Goal: Information Seeking & Learning: Learn about a topic

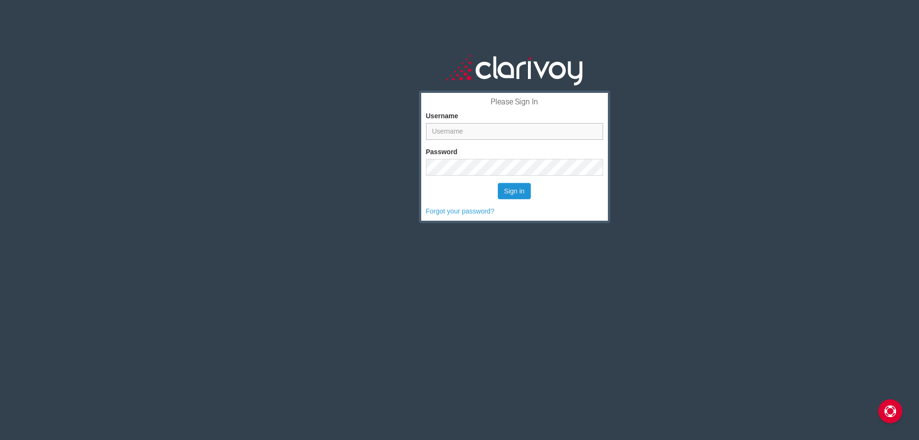
type input "dennis@sarasotaford.com"
click at [505, 191] on button "Sign in" at bounding box center [514, 191] width 33 height 16
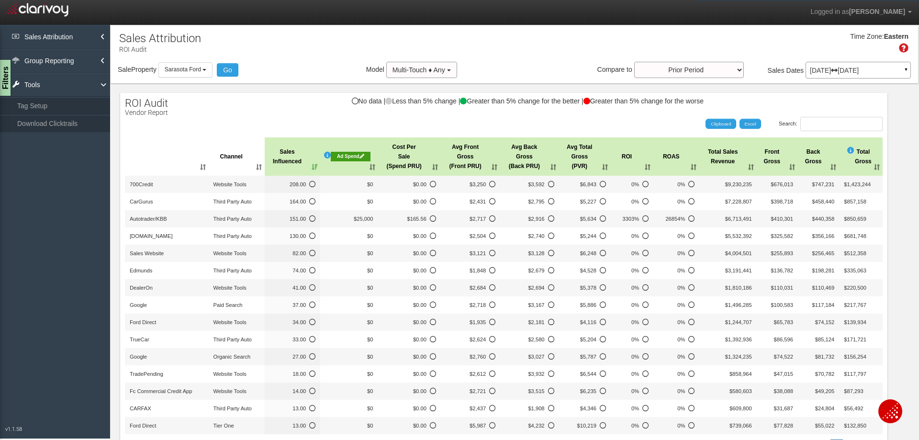
click at [837, 70] on icon at bounding box center [834, 70] width 7 height 7
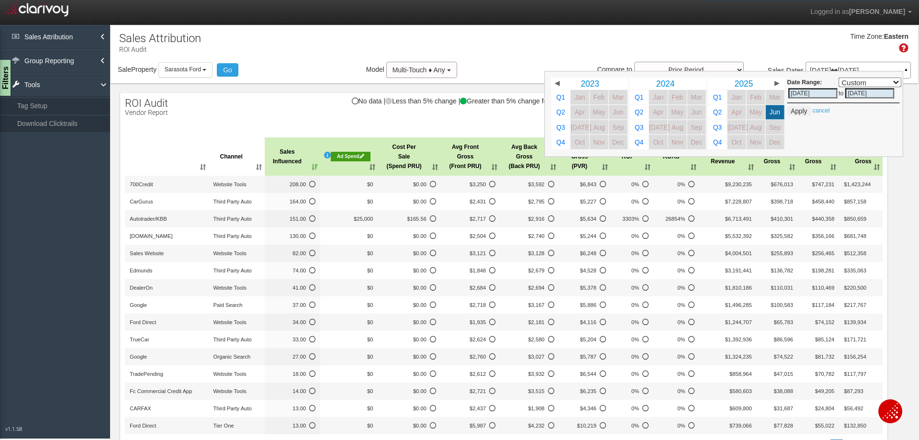
click at [788, 91] on input "[DATE]" at bounding box center [812, 93] width 49 height 10
select select ","
type input "[DATE]"
click at [769, 113] on span "Jun" at bounding box center [774, 112] width 11 height 7
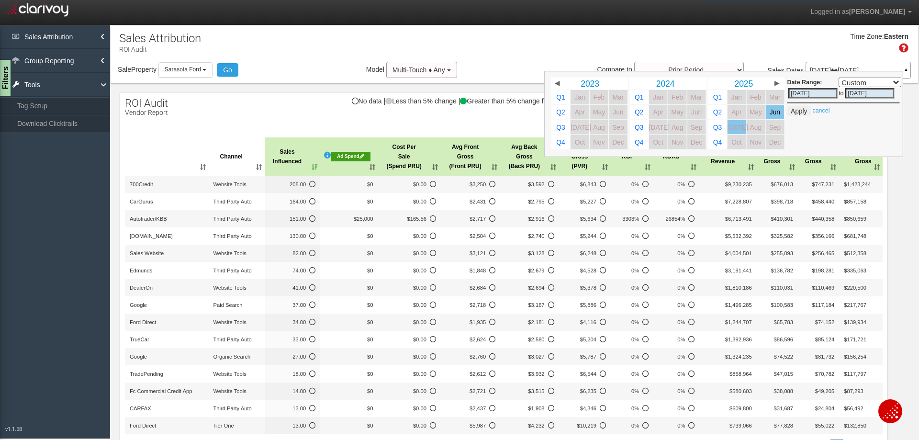
select select ","
type input "[DATE]"
click at [727, 127] on link "[DATE]" at bounding box center [736, 127] width 19 height 14
select select ","
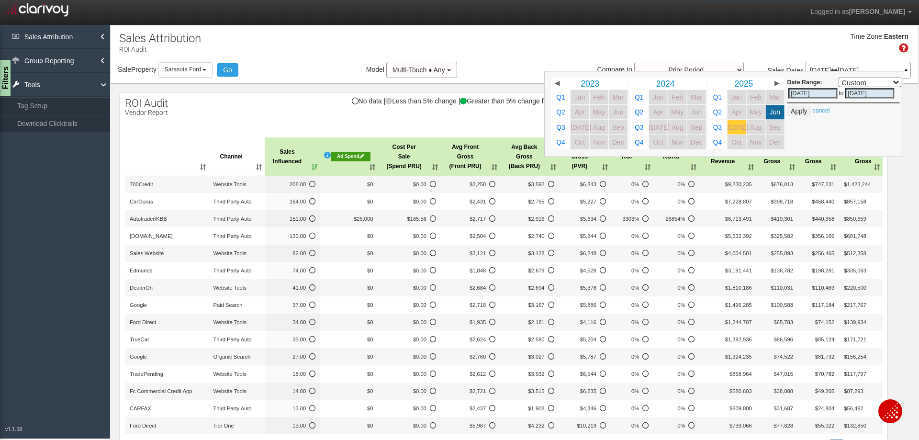
type input "[DATE]"
click at [887, 80] on select "Custom [DATE] This Week Last Week This Month Last Month This Quarter Last Quart…" at bounding box center [869, 83] width 63 height 10
select select "[DATE],[DATE]"
click at [838, 78] on select "Custom [DATE] This Week Last Week This Month Last Month This Quarter Last Quart…" at bounding box center [869, 83] width 63 height 10
type input "[DATE]"
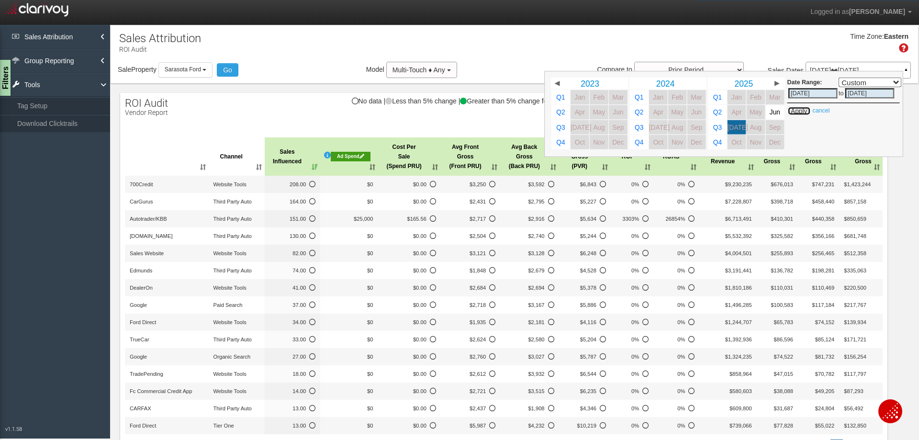
click at [791, 113] on button "Apply" at bounding box center [798, 111] width 23 height 10
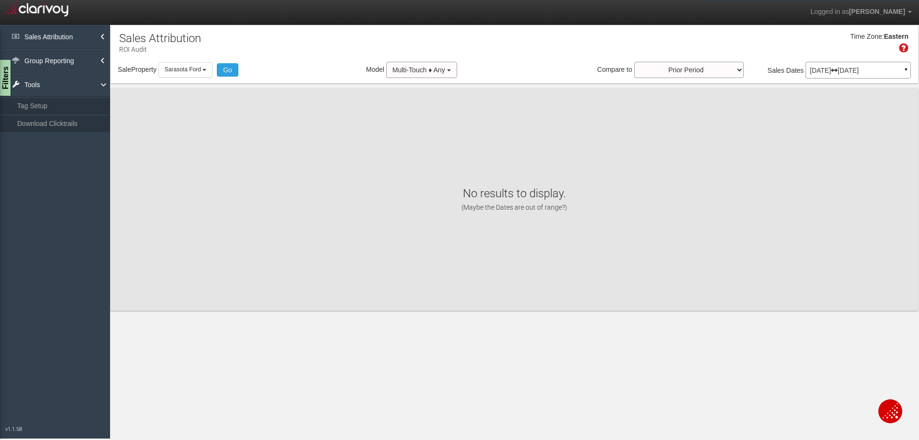
click at [855, 75] on div "[DATE] [DATE] ▼" at bounding box center [857, 70] width 105 height 17
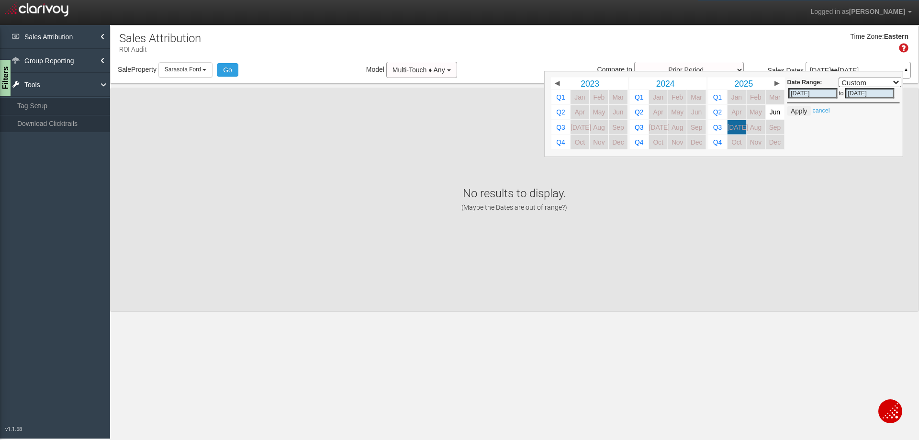
click at [897, 83] on select "Custom [DATE] This Week Last Week This Month Last Month This Quarter Last Quart…" at bounding box center [869, 83] width 63 height 10
click at [776, 109] on span "Jun" at bounding box center [774, 112] width 11 height 7
select select ","
type input "[DATE]"
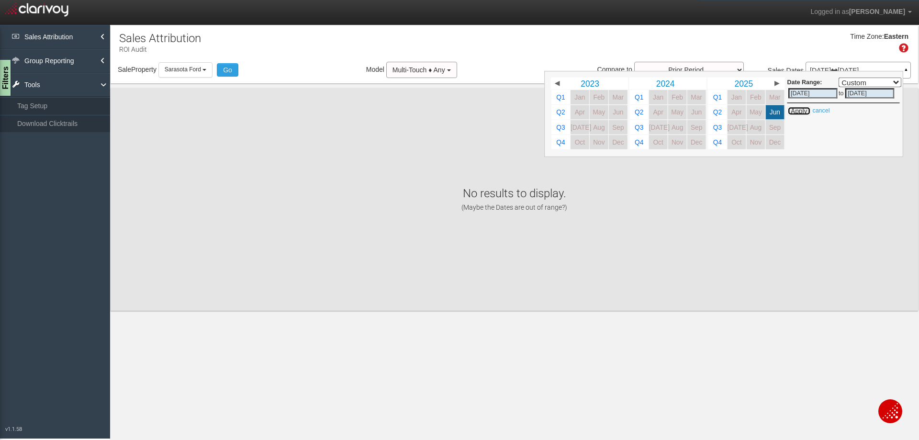
click at [797, 110] on button "Apply" at bounding box center [798, 111] width 23 height 10
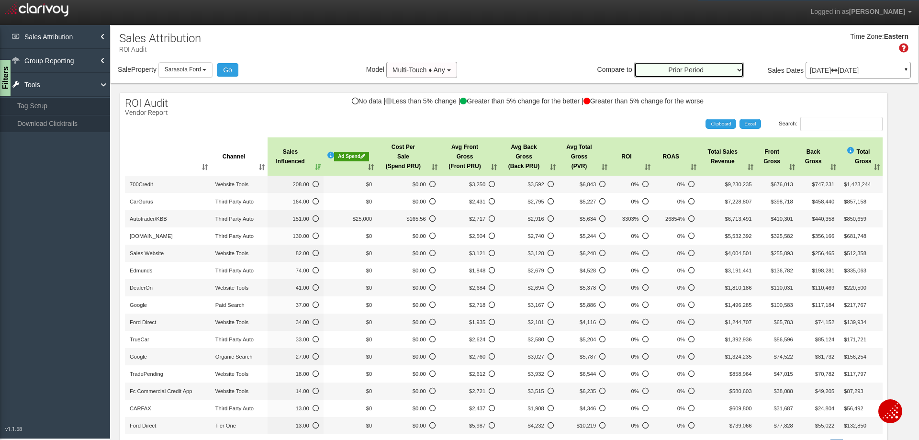
click at [732, 71] on select "Prior Period Prior Three Months Average Prior Twelve Months Average Year Over Y…" at bounding box center [689, 70] width 110 height 16
click at [511, 42] on div "Time Zone: Eastern" at bounding box center [514, 46] width 807 height 31
click at [206, 70] on b "button" at bounding box center [204, 70] width 4 height 2
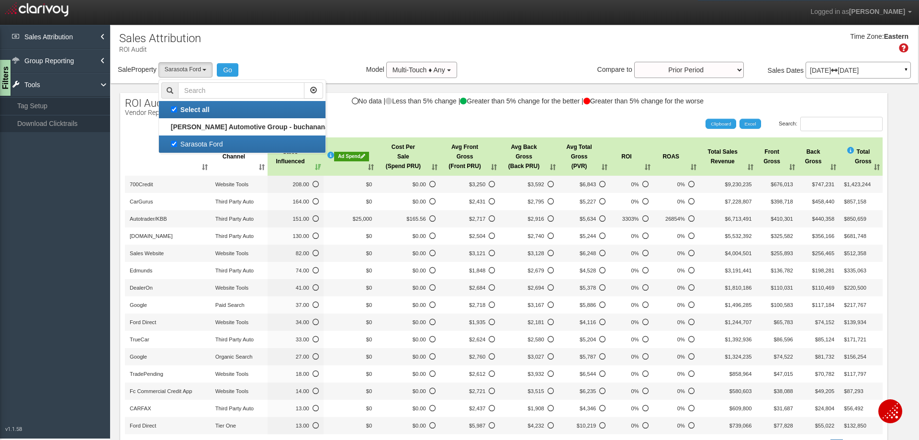
click at [286, 57] on div "Time Zone: Eastern" at bounding box center [514, 46] width 807 height 31
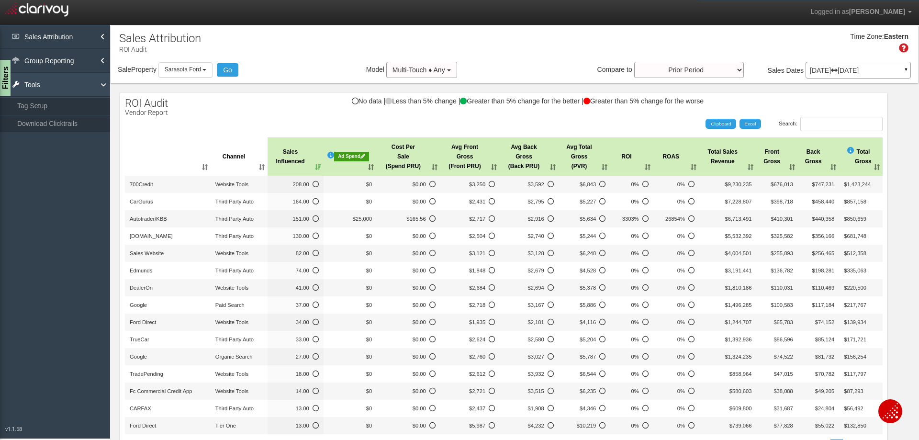
click at [30, 86] on link "Tools" at bounding box center [55, 85] width 110 height 24
click at [31, 120] on link "Download Clicktrails" at bounding box center [55, 123] width 110 height 17
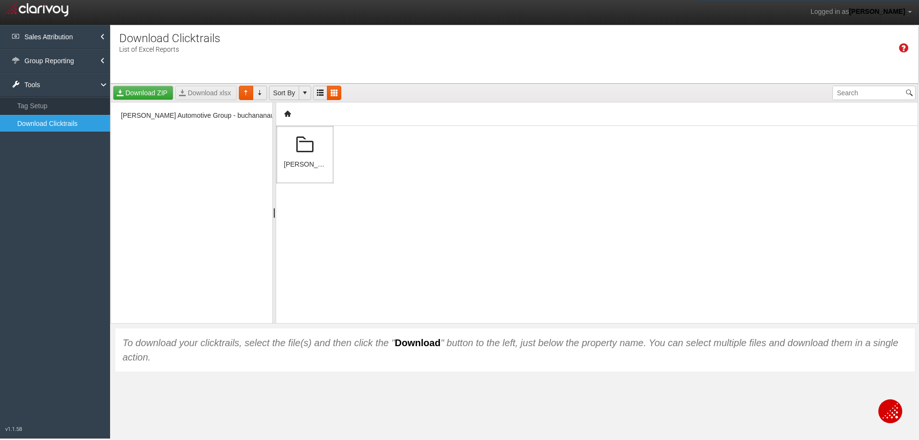
click at [308, 150] on span at bounding box center [304, 144] width 23 height 23
click at [305, 154] on span at bounding box center [304, 144] width 23 height 23
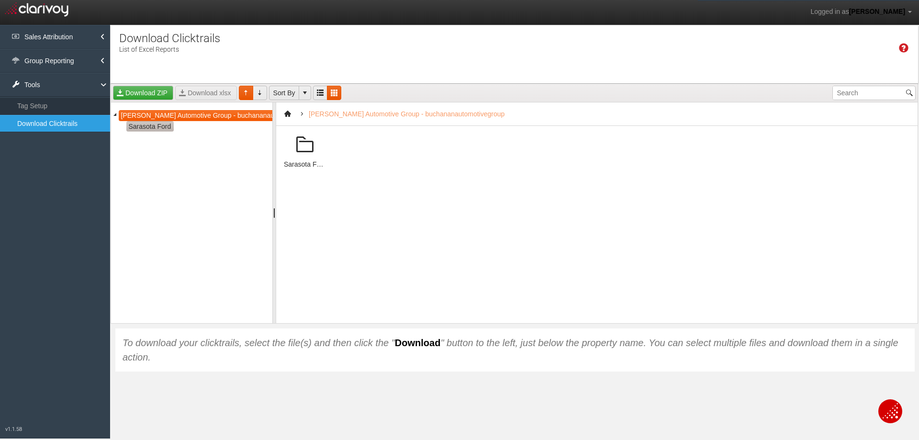
click at [149, 128] on span "Sarasota Ford" at bounding box center [149, 126] width 47 height 11
click at [153, 127] on span "Sarasota Ford" at bounding box center [149, 126] width 47 height 11
click at [198, 238] on div "[PERSON_NAME] Automotive Group - buchananautomotivegroup Sarasota Ford 2025" at bounding box center [191, 212] width 161 height 221
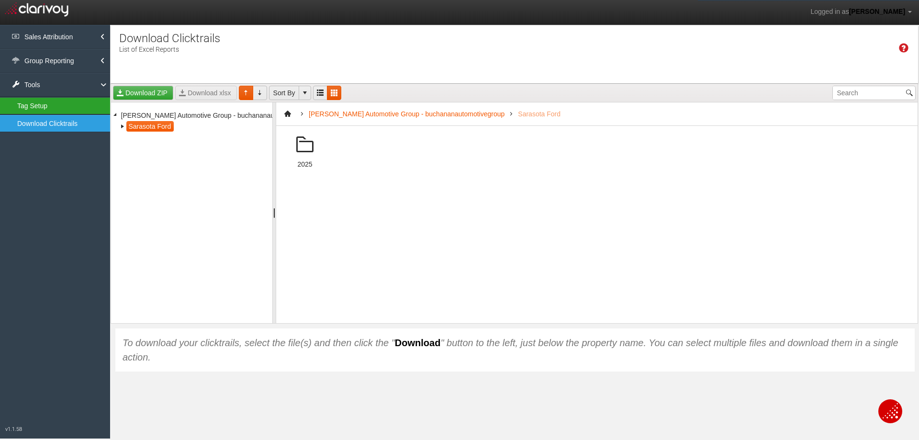
click at [33, 105] on link "Tag Setup" at bounding box center [55, 105] width 110 height 17
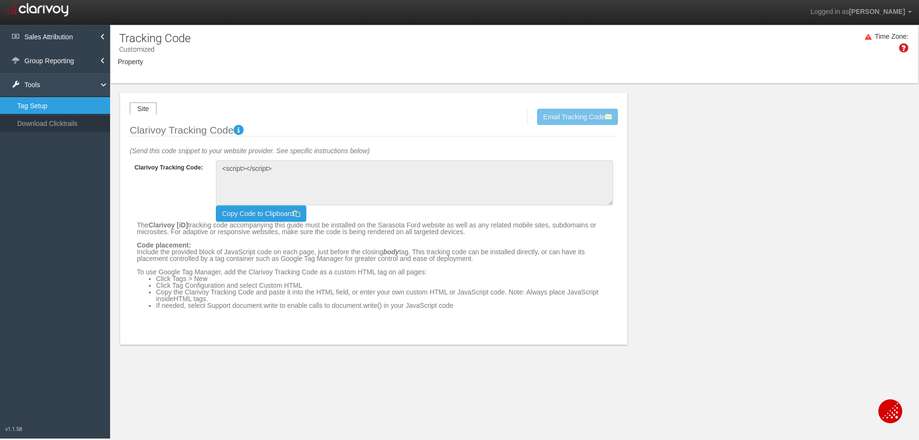
type textarea "<!-- Clarivoy Tracking Code --> <script type="text/javascript" src="//[DOMAIN_N…"
click at [34, 86] on link "Tools" at bounding box center [55, 85] width 110 height 24
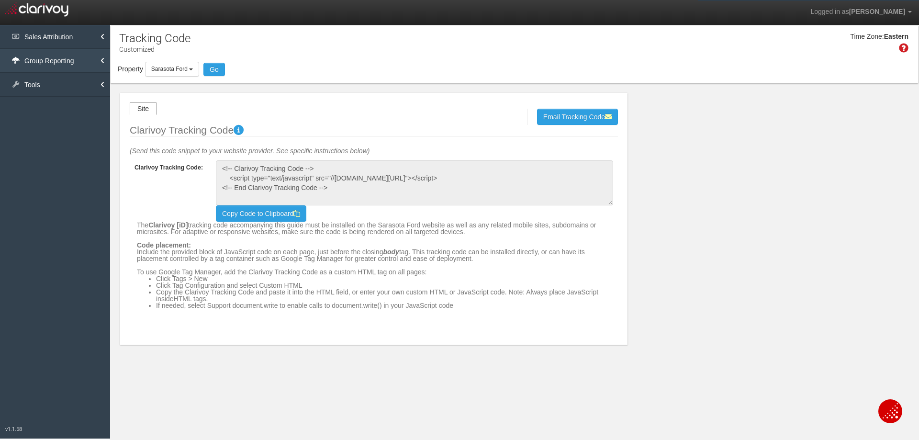
click at [44, 62] on link "Group Reporting" at bounding box center [55, 61] width 110 height 24
click at [45, 98] on link "Vendors by Rooftop" at bounding box center [55, 99] width 110 height 17
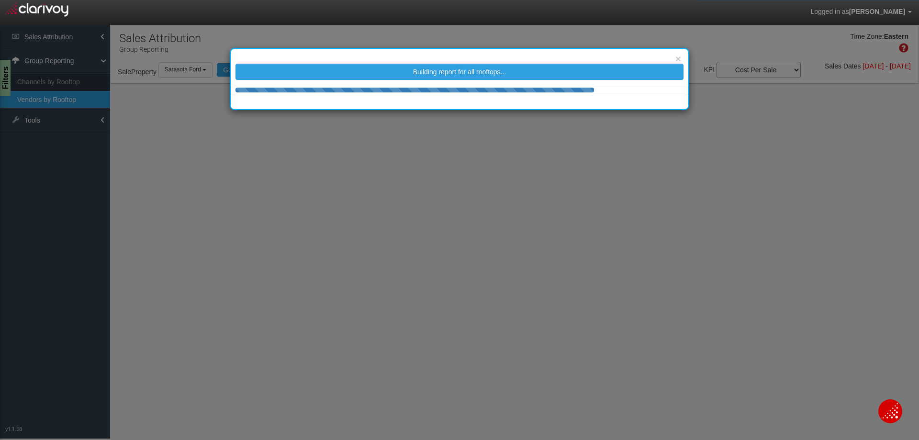
select select "25"
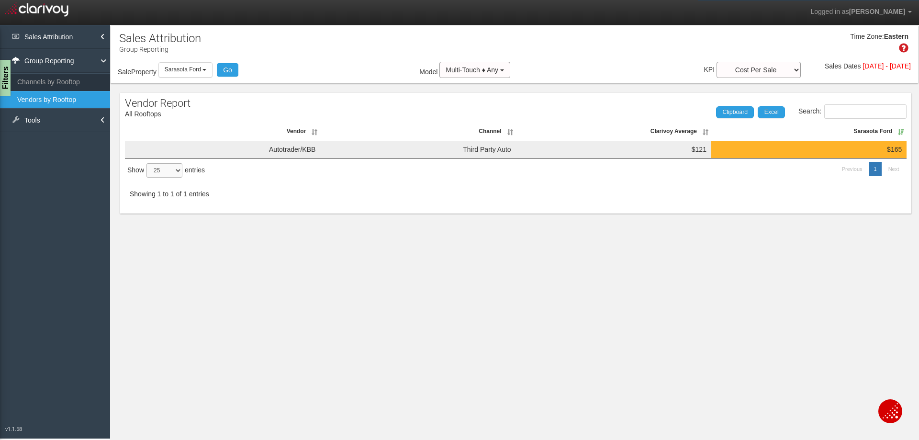
click at [179, 170] on select "10 25 50 100" at bounding box center [164, 170] width 36 height 14
click at [180, 171] on select "10 25 50 100" at bounding box center [164, 170] width 36 height 14
click at [178, 170] on select "10 25 50 100" at bounding box center [164, 170] width 36 height 14
click at [472, 69] on span "Multi-Touch ♦ Any" at bounding box center [471, 70] width 53 height 8
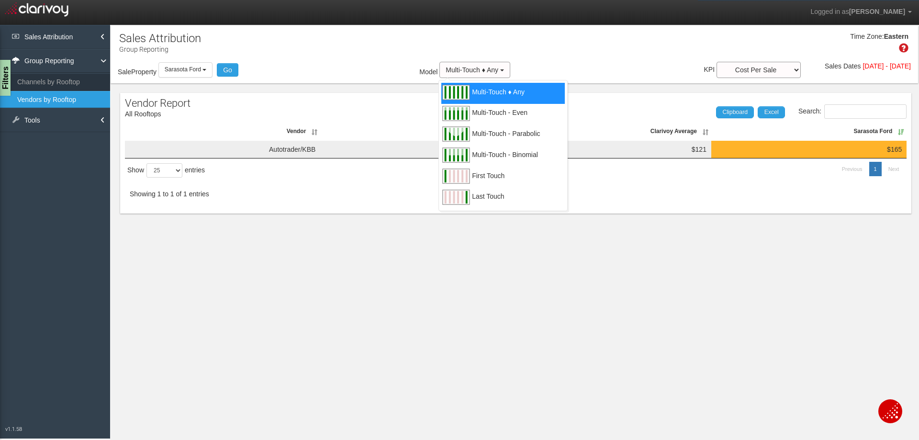
click at [472, 95] on span "Multi-Touch ♦ Any" at bounding box center [498, 98] width 53 height 12
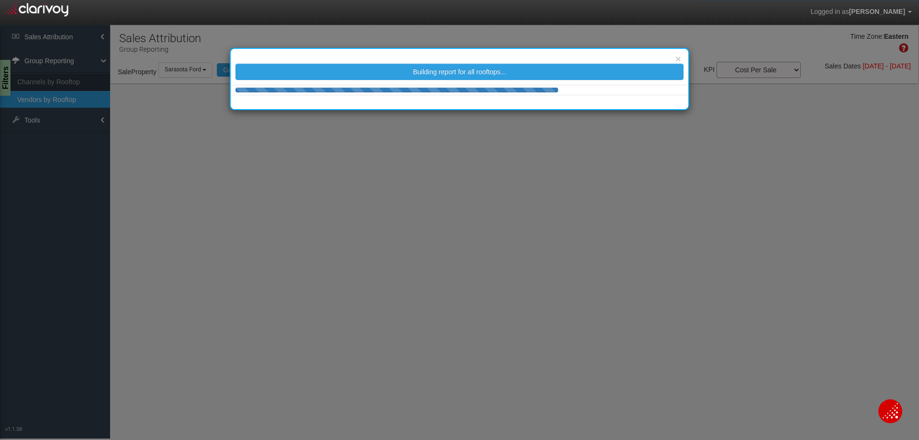
select select "25"
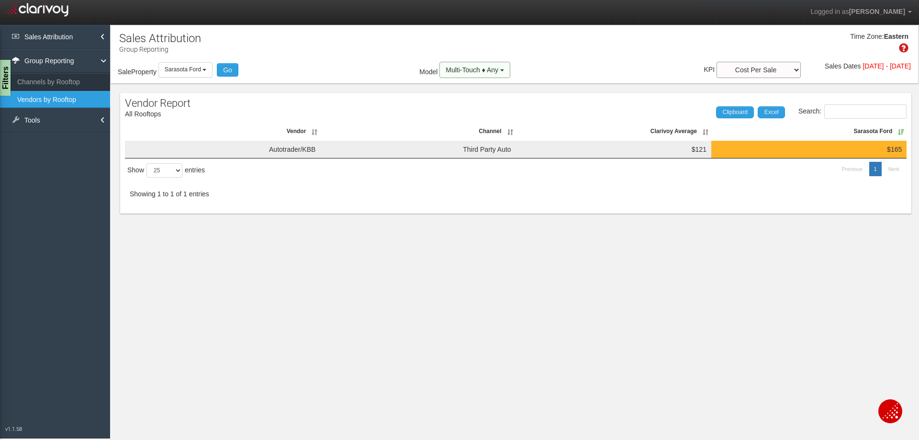
click at [471, 71] on span "Multi-Touch ♦ Any" at bounding box center [471, 70] width 53 height 8
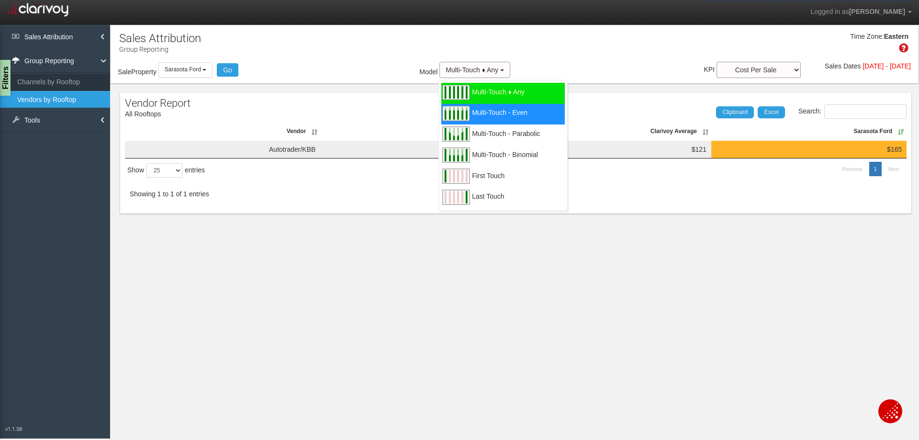
click at [472, 112] on span "Multi-Touch - Even" at bounding box center [500, 118] width 56 height 12
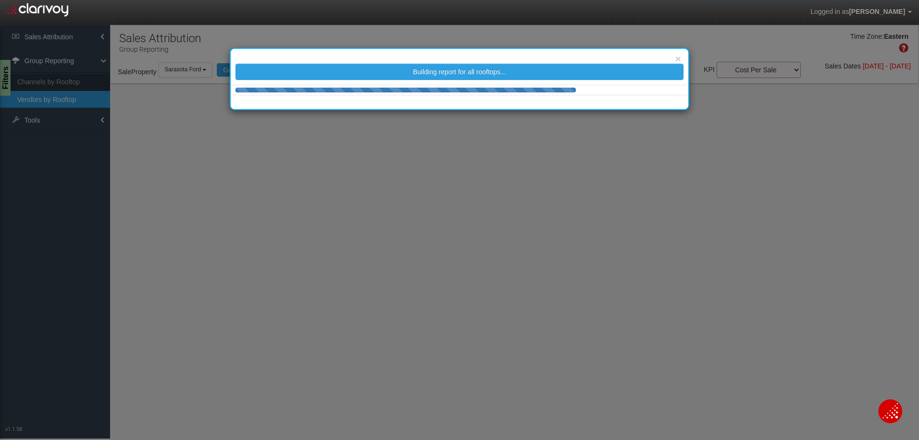
select select "25"
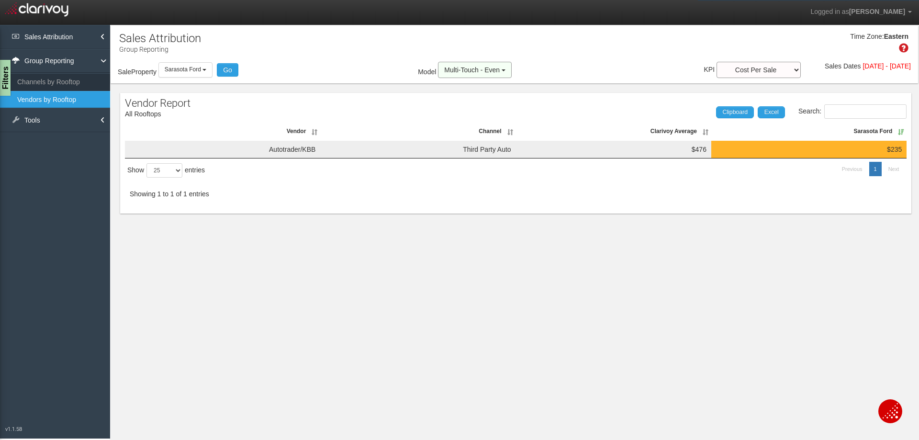
click at [492, 69] on button "Multi-Touch - Even" at bounding box center [475, 70] width 74 height 16
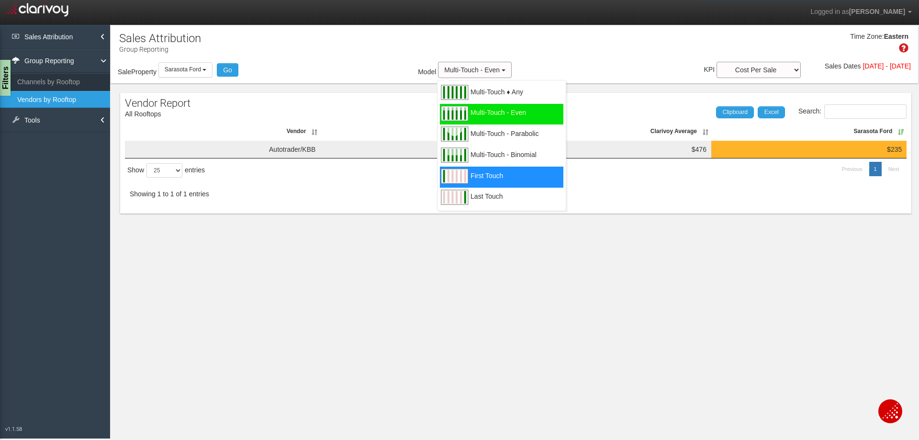
click at [470, 176] on span "First Touch" at bounding box center [486, 182] width 33 height 12
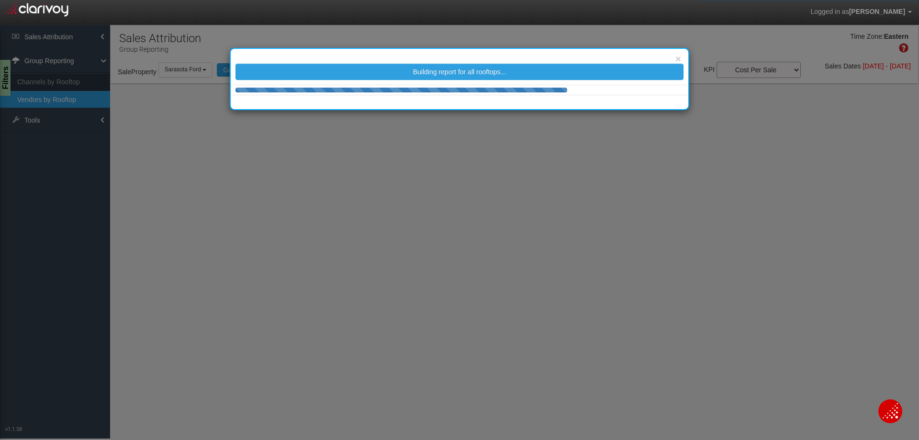
select select "25"
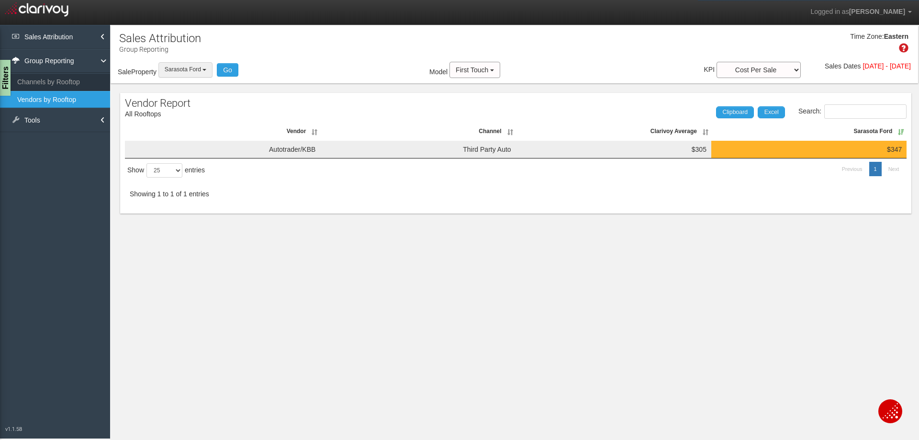
click at [206, 69] on b "button" at bounding box center [204, 70] width 4 height 2
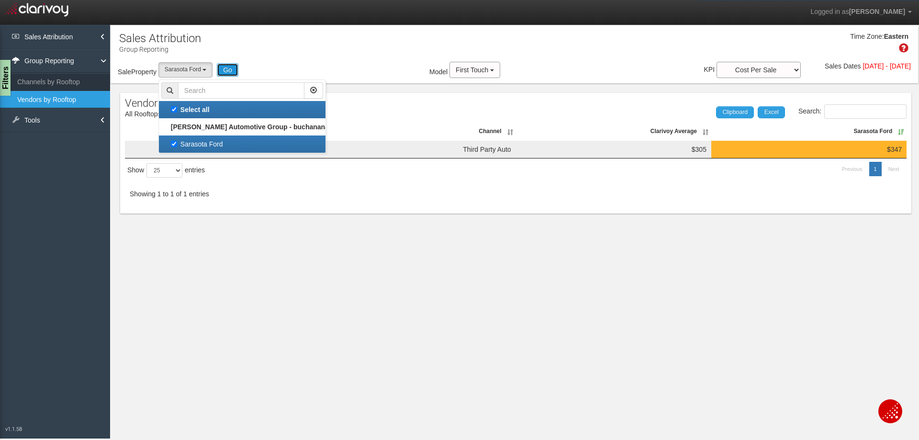
click at [230, 70] on button "Go" at bounding box center [228, 69] width 22 height 13
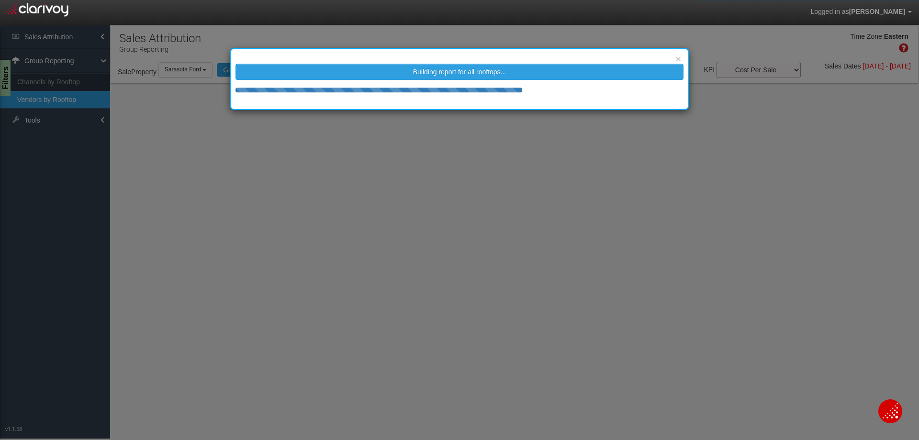
select select "25"
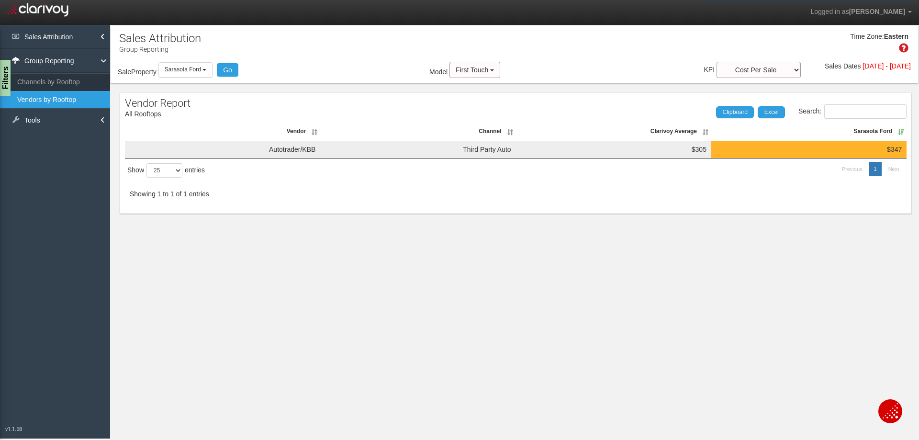
click at [66, 99] on link "Vendors by Rooftop" at bounding box center [55, 99] width 110 height 17
click at [68, 81] on link "Channels by Rooftop" at bounding box center [55, 81] width 110 height 17
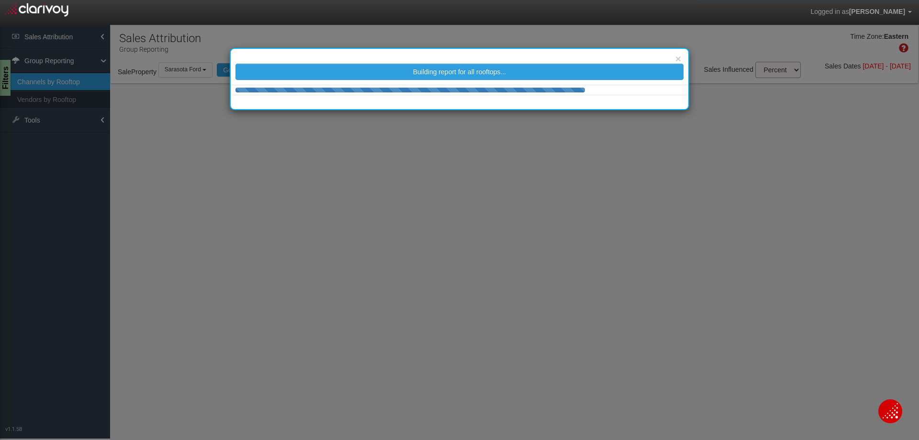
select select "25"
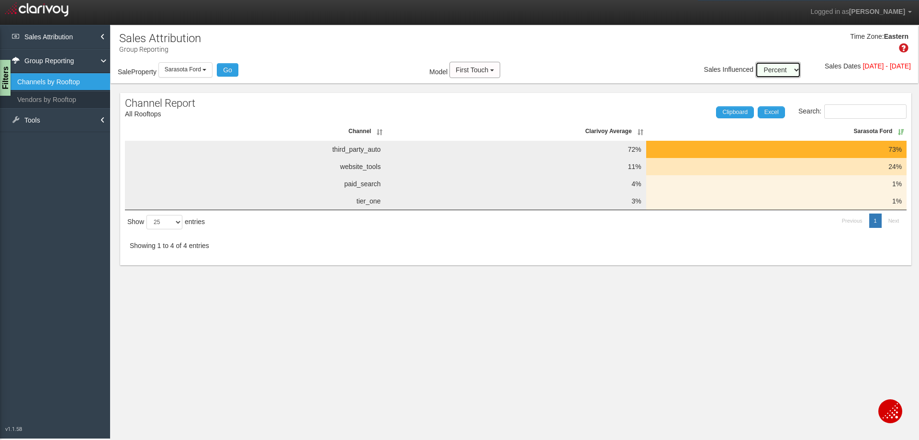
click at [772, 69] on select "Percent Units" at bounding box center [777, 70] width 45 height 16
select select "units"
click at [755, 62] on select "Percent Units" at bounding box center [777, 70] width 45 height 16
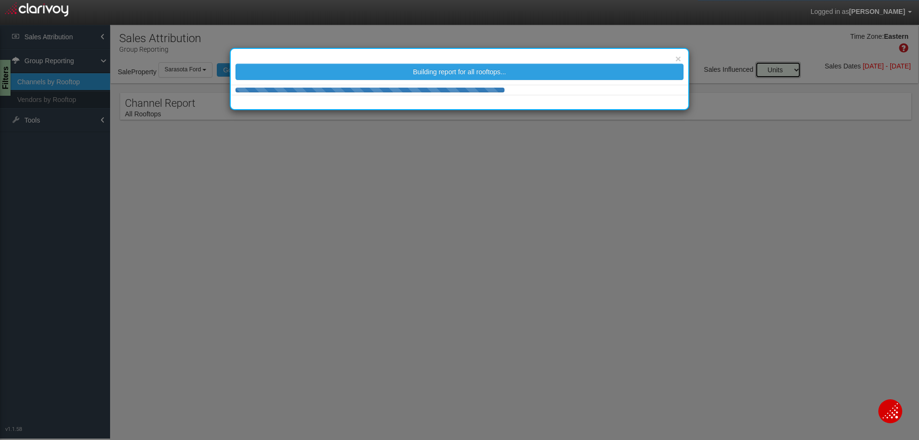
select select "25"
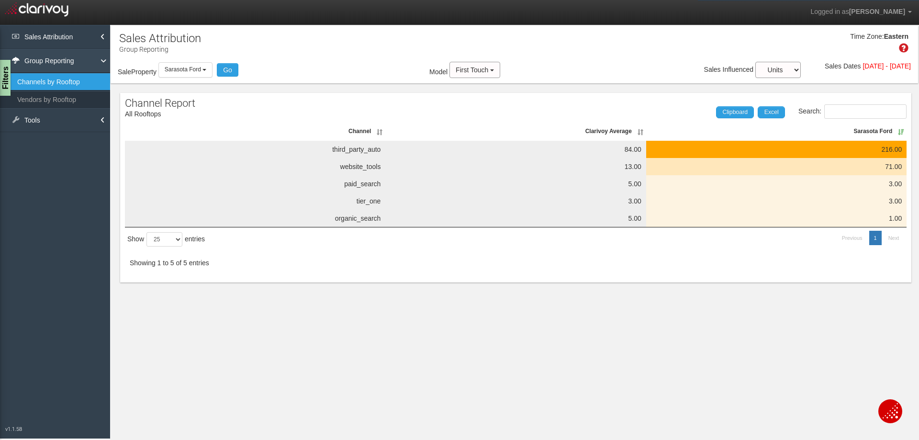
click at [53, 62] on link "Group Reporting" at bounding box center [55, 61] width 110 height 24
click at [56, 37] on link "Sales Attribution" at bounding box center [55, 37] width 110 height 24
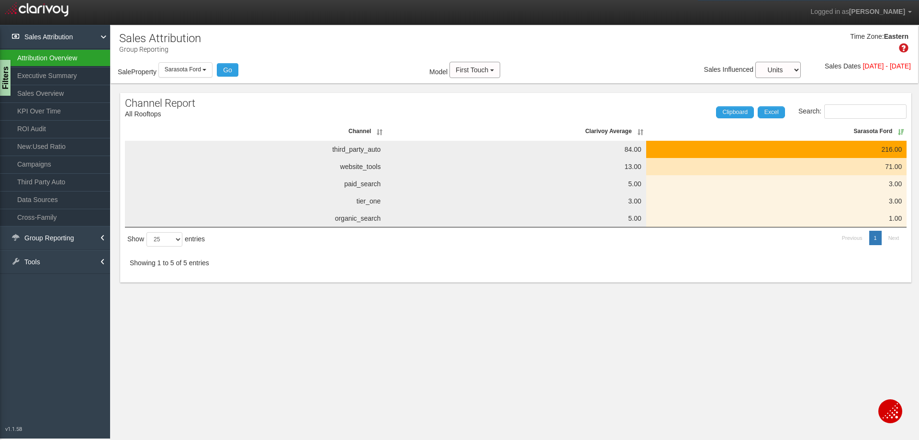
click at [57, 58] on link "Attribution Overview" at bounding box center [55, 57] width 110 height 17
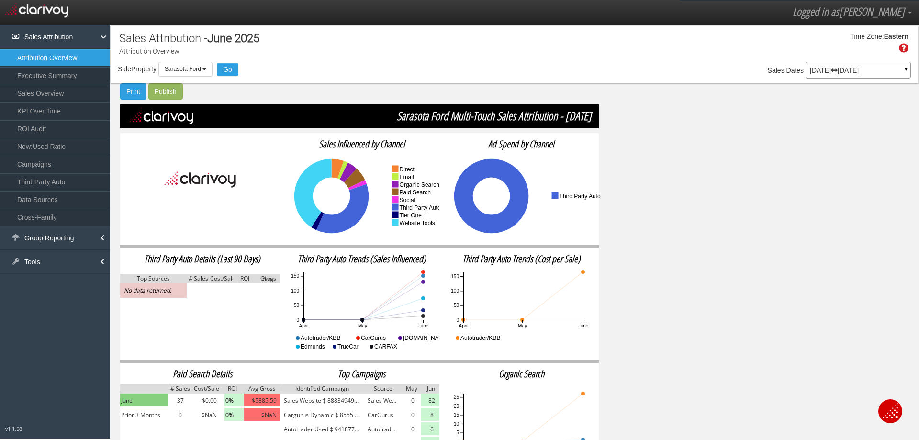
scroll to position [40, 0]
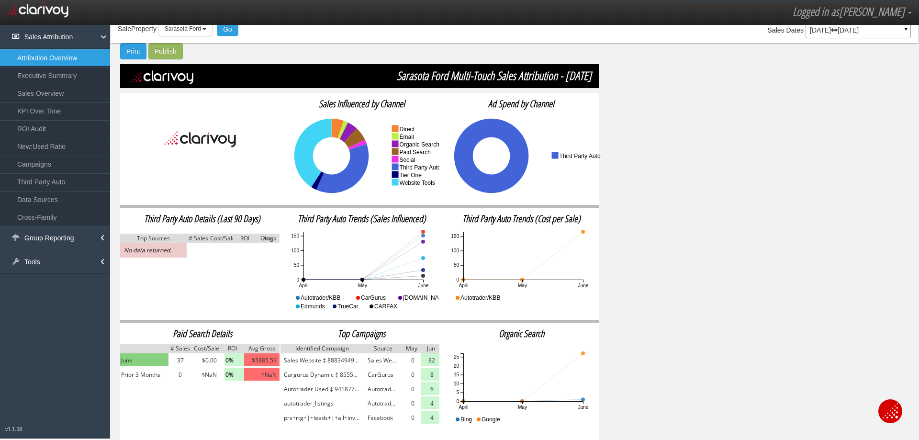
click at [384, 360] on td "Sales Website" at bounding box center [383, 360] width 38 height 14
click at [53, 78] on link "Executive Summary" at bounding box center [55, 75] width 110 height 17
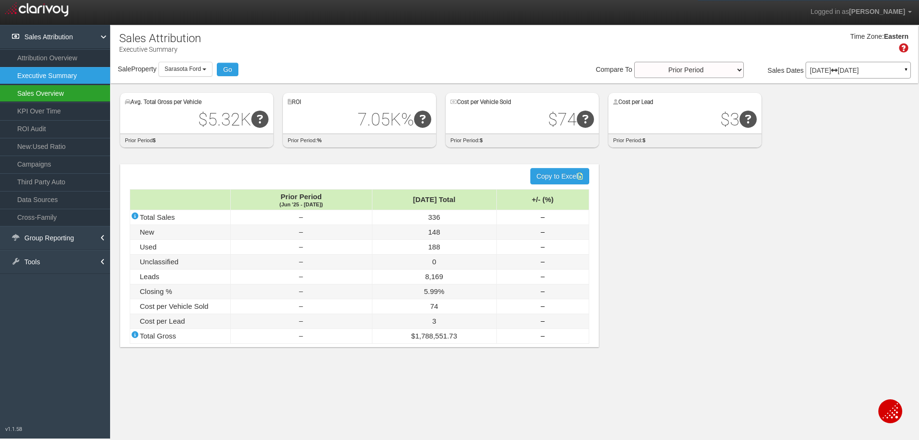
click at [56, 94] on link "Sales Overview" at bounding box center [55, 93] width 110 height 17
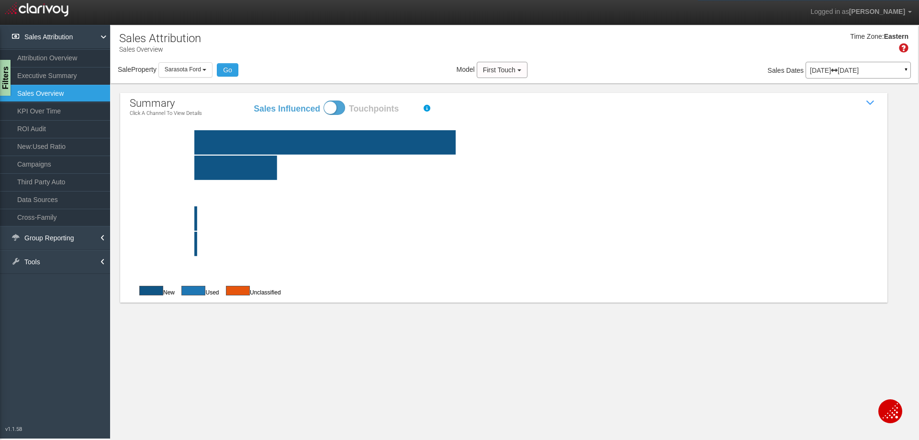
click at [341, 109] on span at bounding box center [334, 107] width 22 height 14
click at [253, 100] on input "Sales Influenced Touchpoints" at bounding box center [253, 100] width 0 height 0
click at [327, 109] on span at bounding box center [334, 107] width 22 height 14
click at [253, 100] on input "Sales Influenced Touchpoints" at bounding box center [253, 100] width 0 height 0
checkbox input "false"
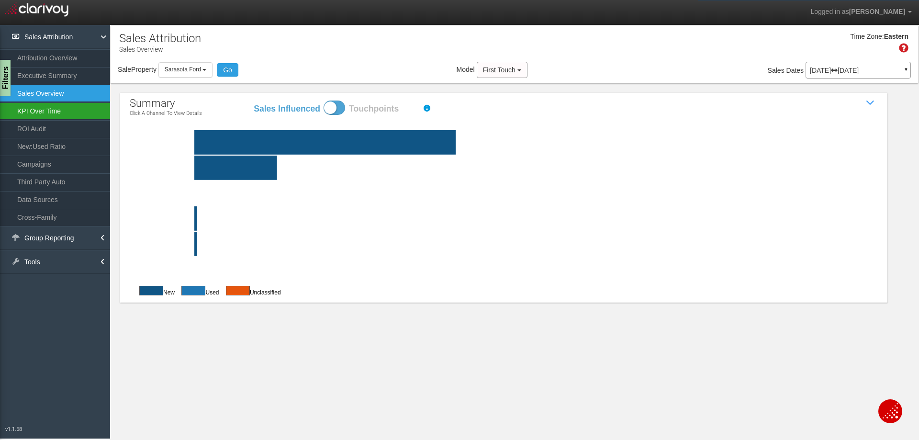
click at [44, 111] on link "KPI Over Time" at bounding box center [55, 110] width 110 height 17
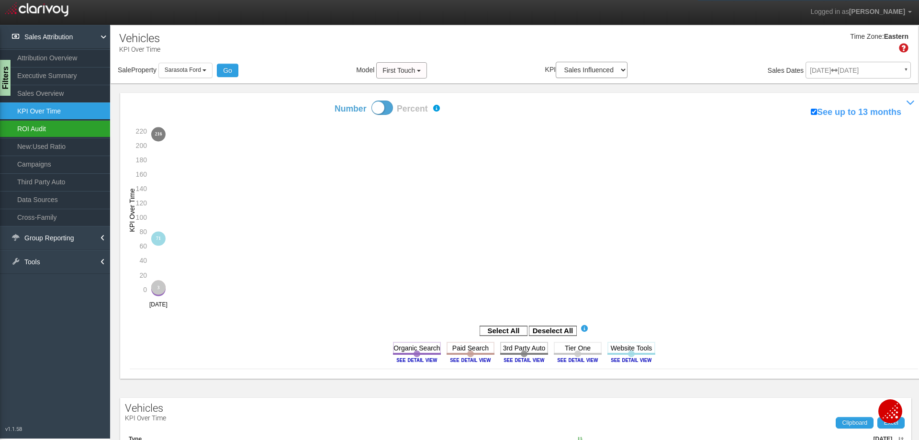
click at [37, 127] on link "ROI Audit" at bounding box center [55, 128] width 110 height 17
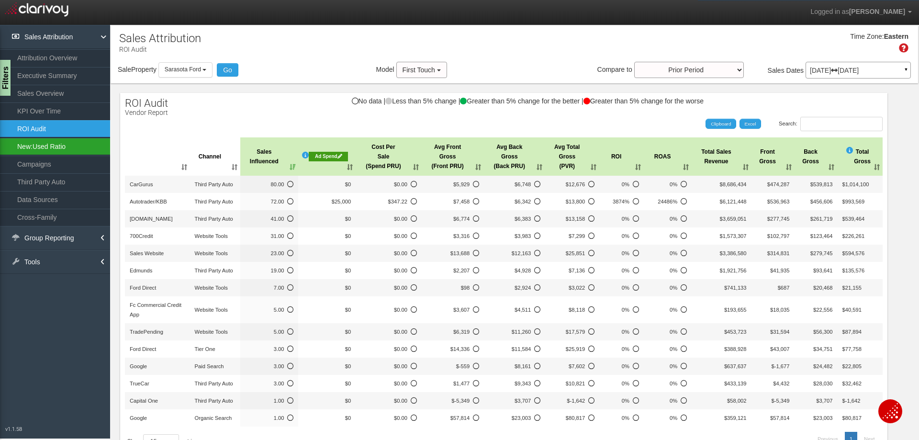
click at [40, 145] on link "New:Used Ratio" at bounding box center [55, 146] width 110 height 17
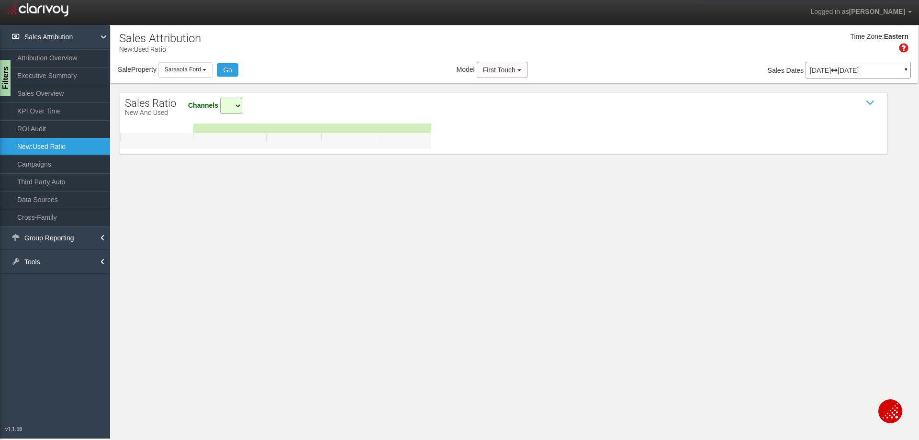
select select "all"
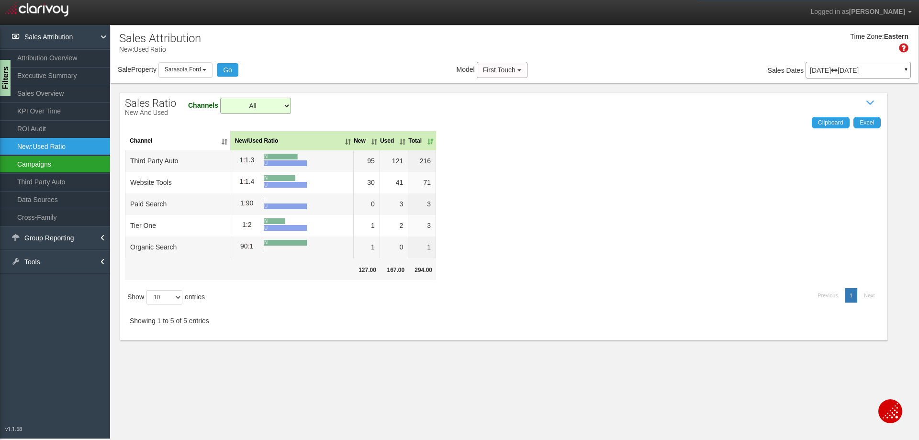
click at [37, 162] on link "Campaigns" at bounding box center [55, 164] width 110 height 17
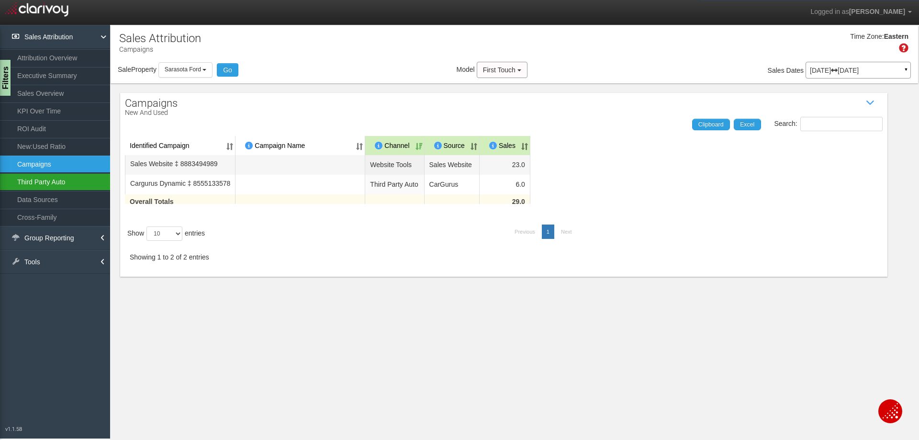
click at [39, 178] on link "Third Party Auto" at bounding box center [55, 181] width 110 height 17
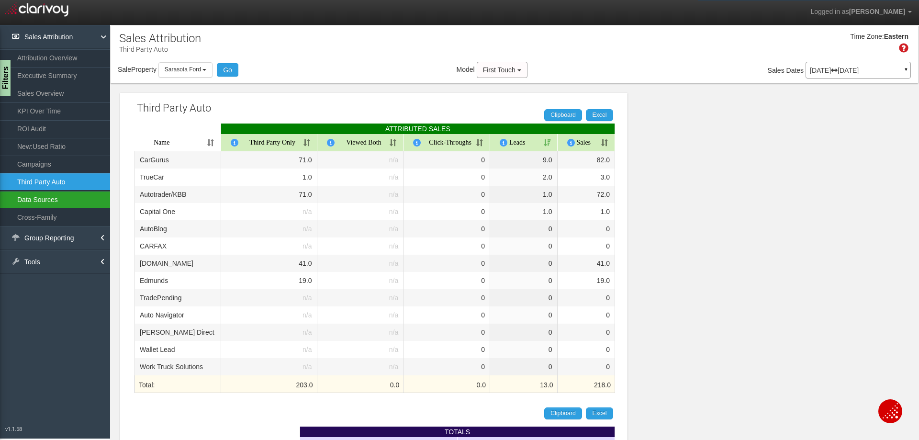
click at [45, 198] on link "Data Sources" at bounding box center [55, 199] width 110 height 17
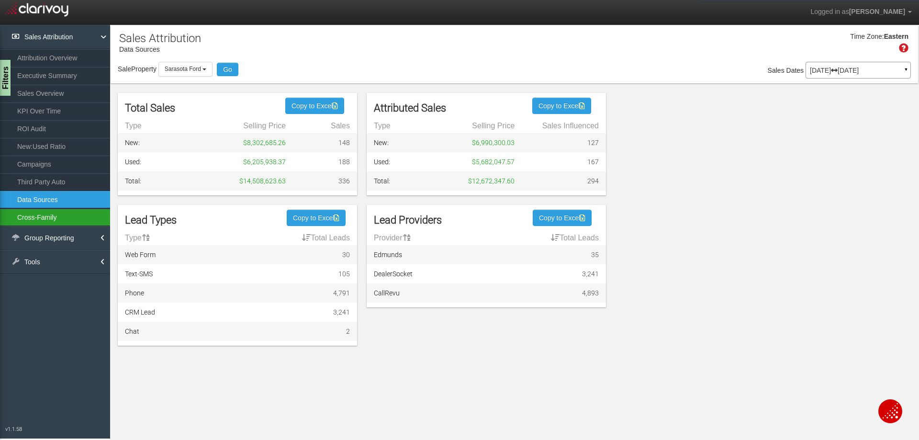
click at [42, 218] on link "Cross-Family" at bounding box center [55, 217] width 110 height 17
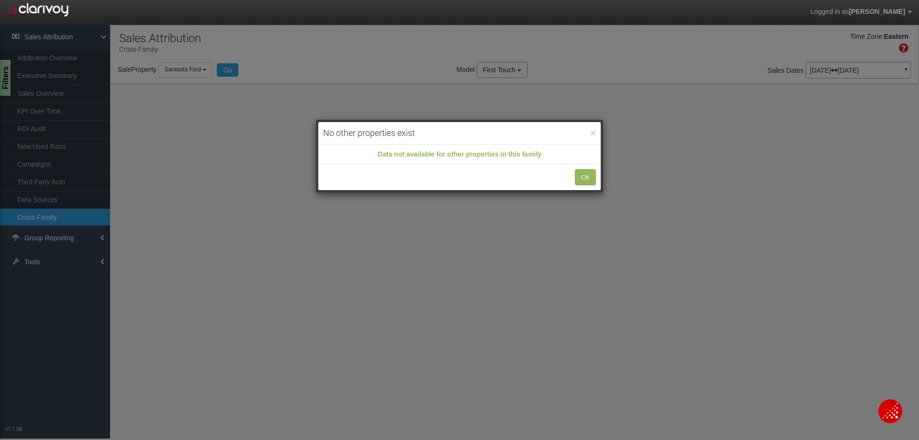
click at [50, 237] on div "× No other properties exist Data not available for other properties in this fam…" at bounding box center [459, 220] width 919 height 440
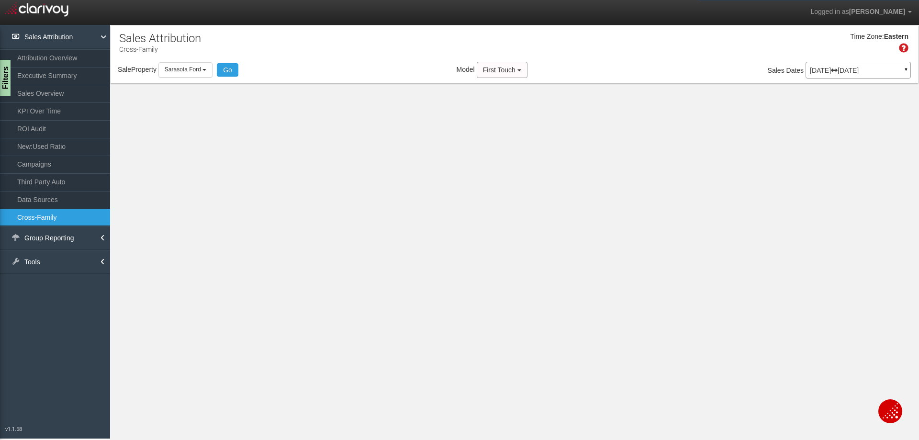
click at [101, 235] on li "Group Reporting Channels by Rooftop Vendors by Rooftop" at bounding box center [55, 238] width 110 height 24
click at [56, 237] on link "Group Reporting" at bounding box center [55, 238] width 110 height 24
click at [32, 296] on link "Tools" at bounding box center [55, 297] width 110 height 24
click at [49, 36] on link "Sales Attribution" at bounding box center [55, 37] width 110 height 24
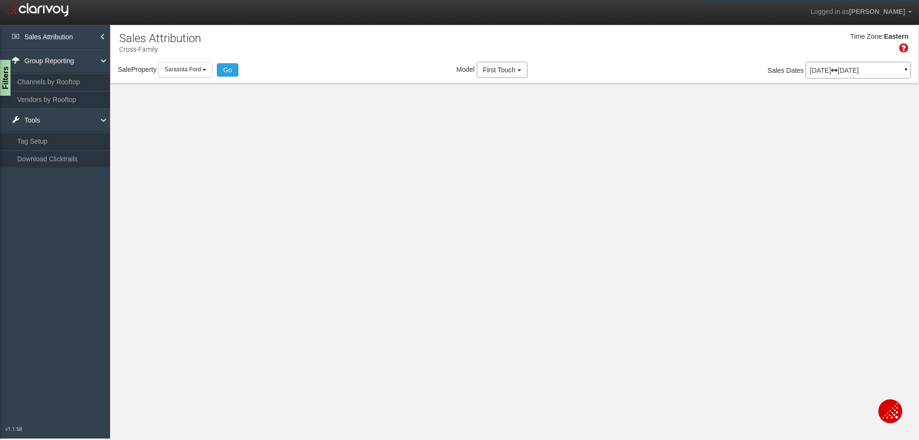
click at [891, 410] on img "Open Chat" at bounding box center [889, 410] width 15 height 15
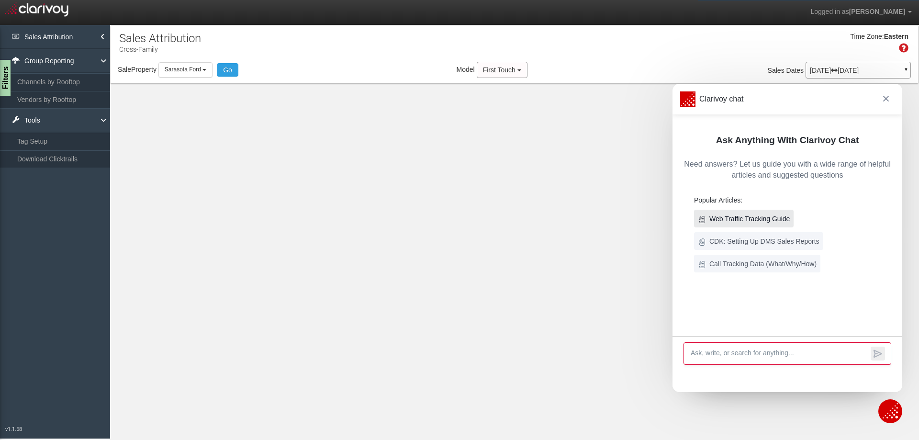
click at [732, 220] on h6 "Web Traffic Tracking Guide" at bounding box center [749, 219] width 80 height 10
click at [767, 244] on h6 "CDK: Setting Up DMS Sales Reports" at bounding box center [764, 241] width 110 height 10
click at [745, 265] on h6 "Call Tracking Data (What/Why/How)" at bounding box center [762, 264] width 107 height 10
